Goal: Navigation & Orientation: Find specific page/section

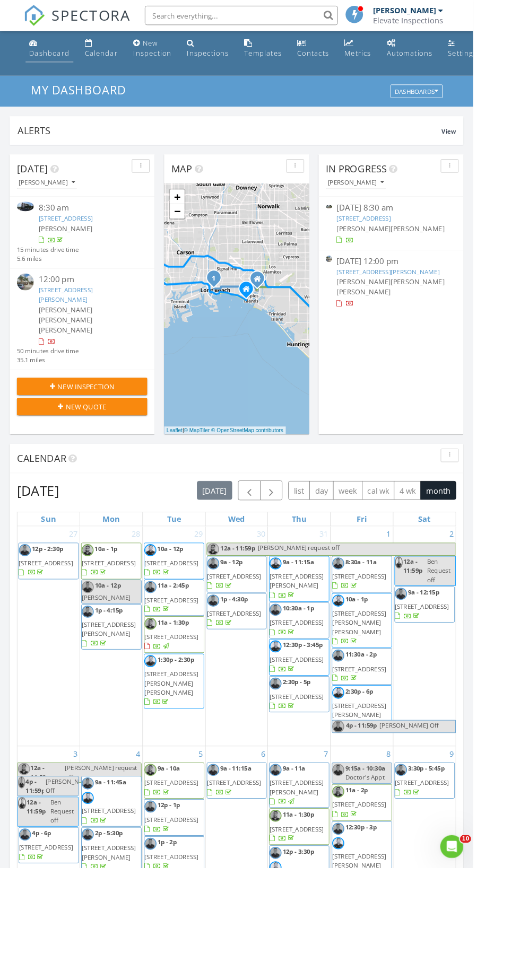
click at [34, 58] on div "Dashboard" at bounding box center [54, 58] width 44 height 10
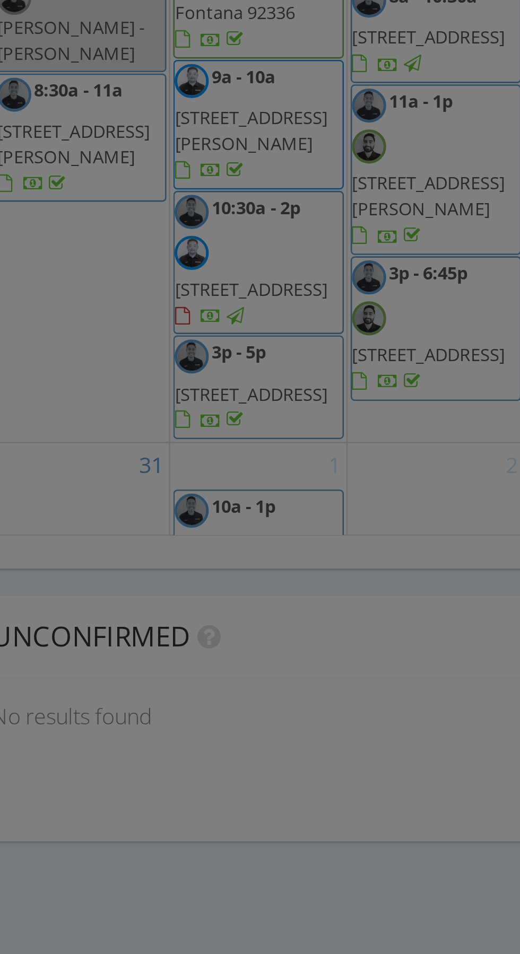
scroll to position [955, 0]
